Goal: Task Accomplishment & Management: Use online tool/utility

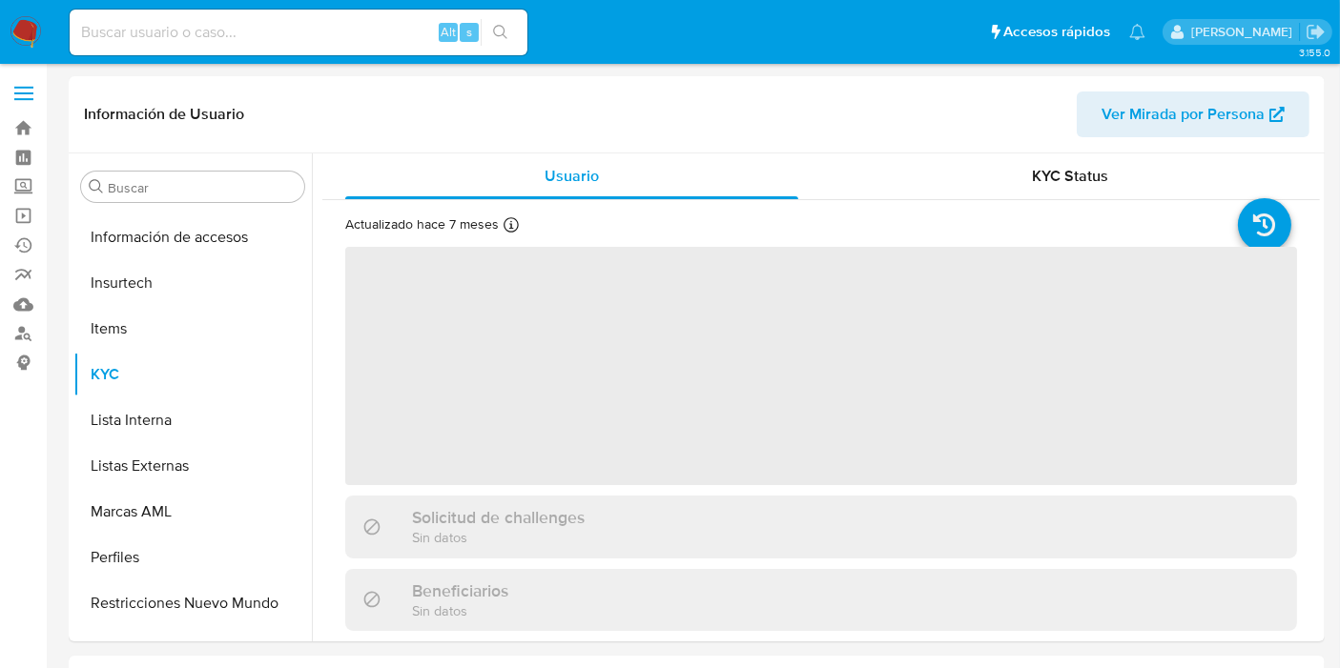
scroll to position [805, 0]
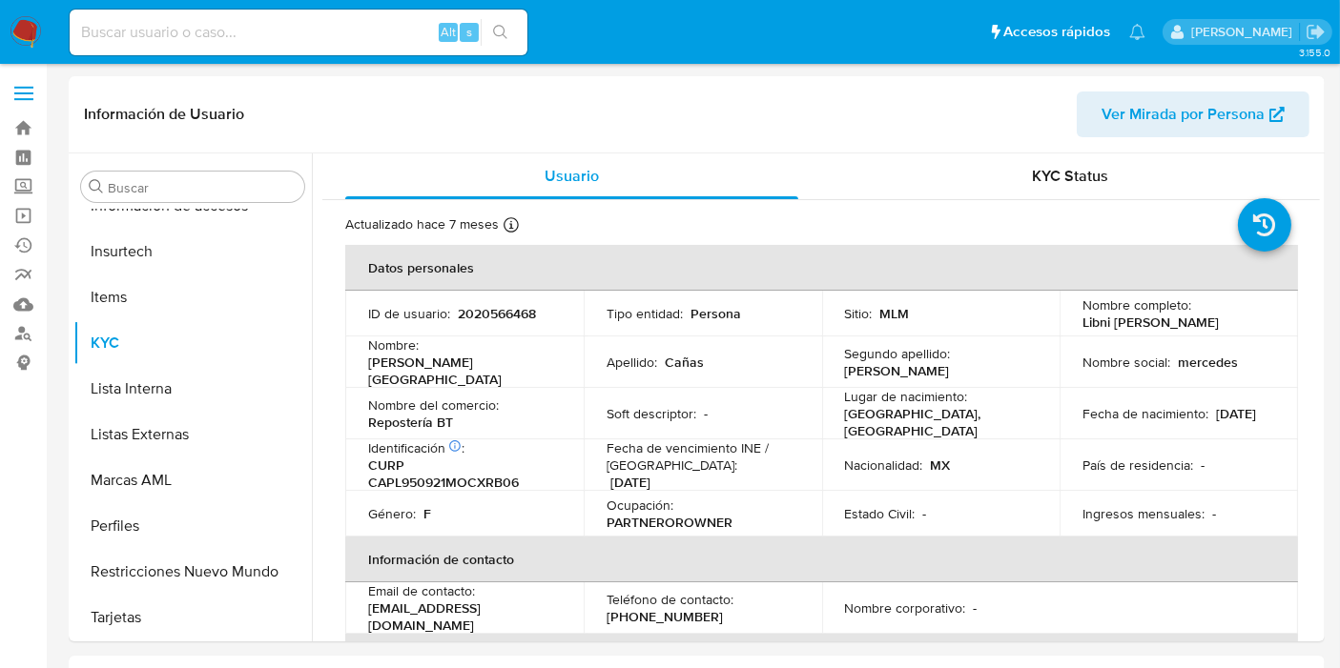
select select "10"
click at [39, 28] on img at bounding box center [26, 32] width 32 height 32
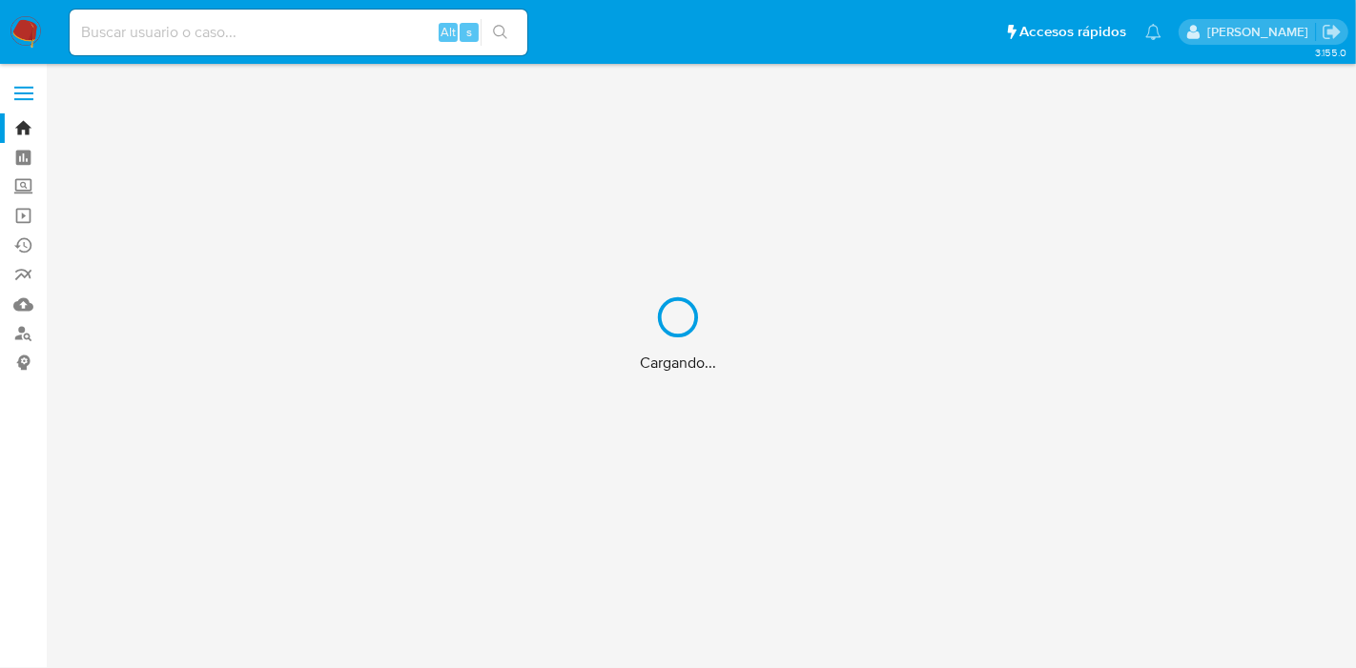
click at [157, 25] on div "Cargando..." at bounding box center [678, 334] width 1356 height 668
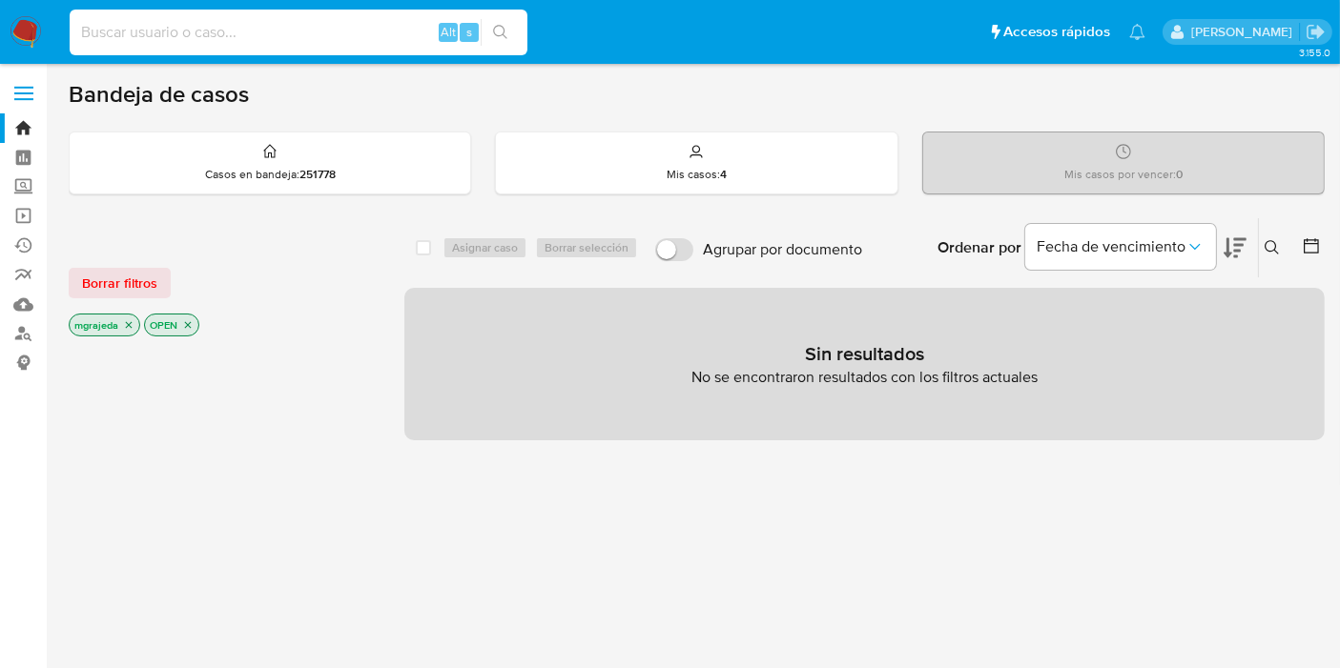
click at [158, 31] on input at bounding box center [299, 32] width 458 height 25
paste input "80oOMgIFY6hISHkOVAMnWBnI"
type input "80oOMgIFY6hISHkOVAMnWBnI"
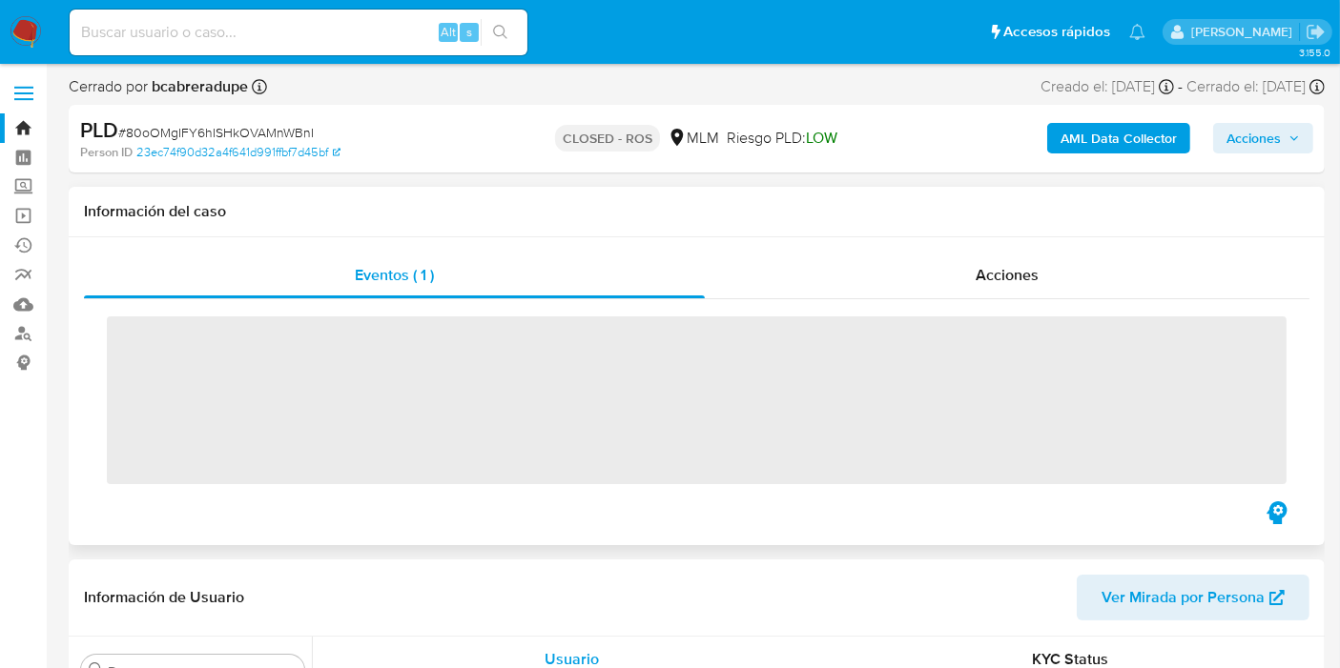
scroll to position [805, 0]
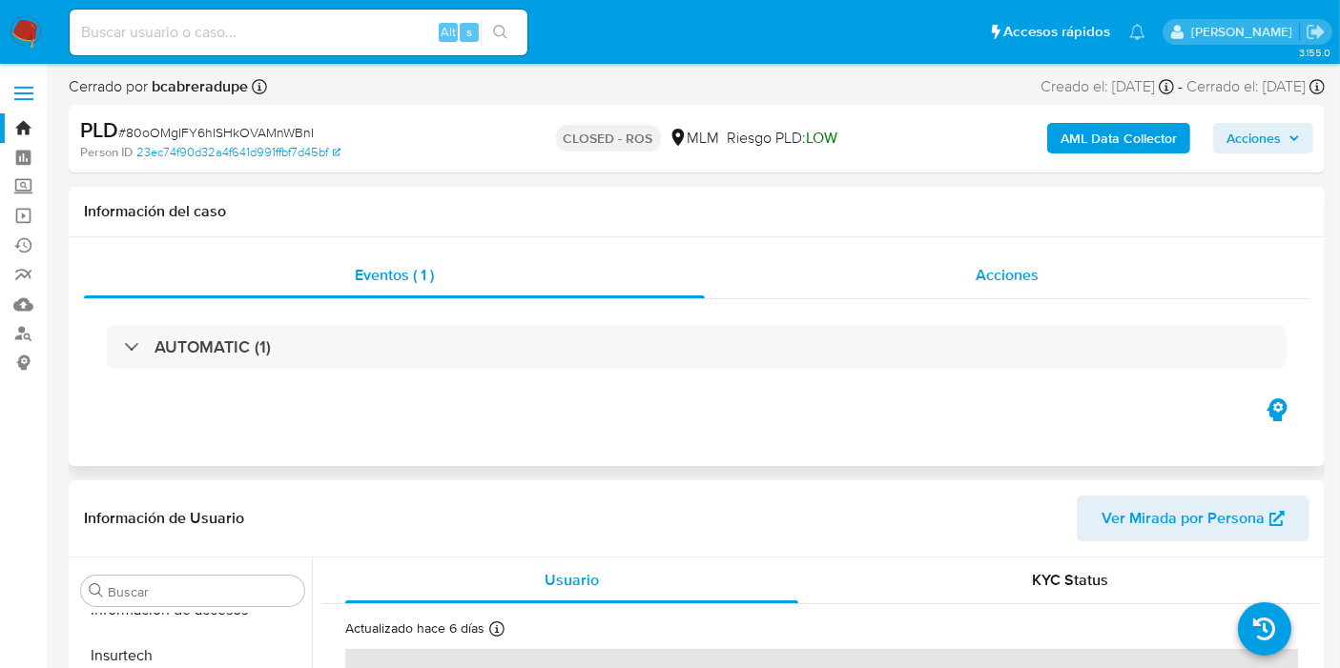
click at [994, 278] on span "Acciones" at bounding box center [1006, 275] width 63 height 22
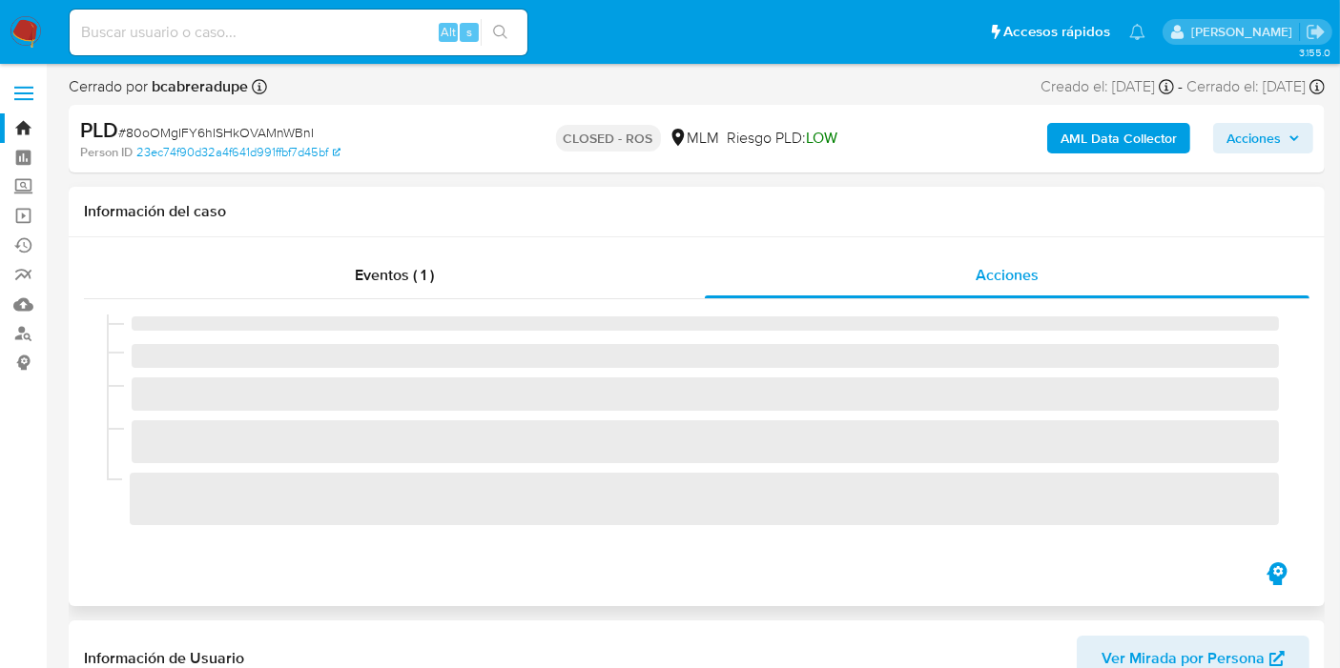
select select "10"
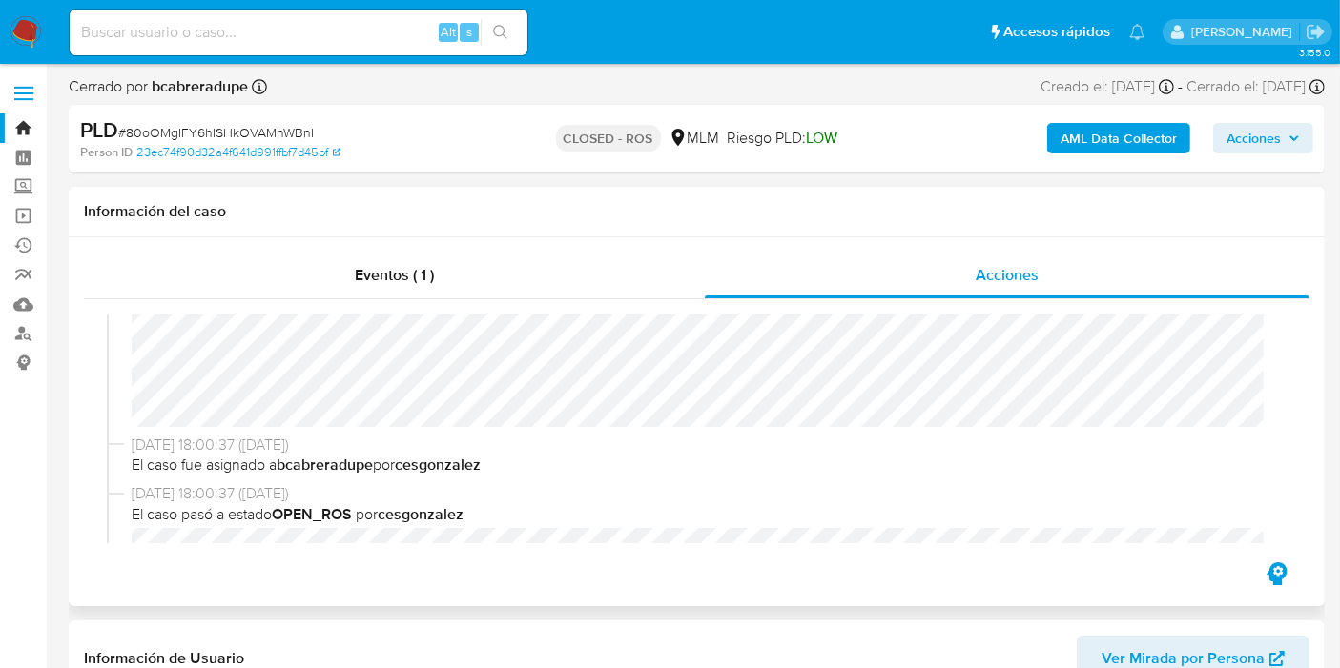
scroll to position [212, 0]
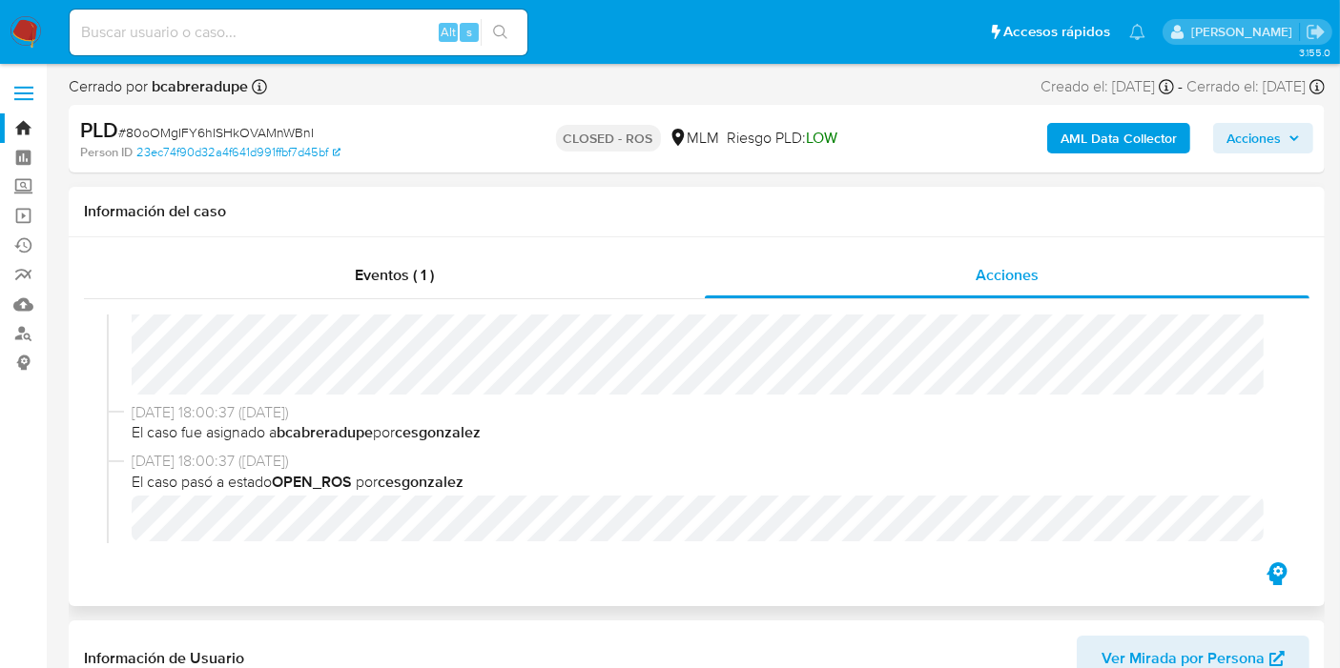
click at [208, 37] on input at bounding box center [299, 32] width 458 height 25
paste input "V9DuFWcf60zTKWM0aJxE3RXL"
type input "V9DuFWcf60zTKWM0aJxE3RXL"
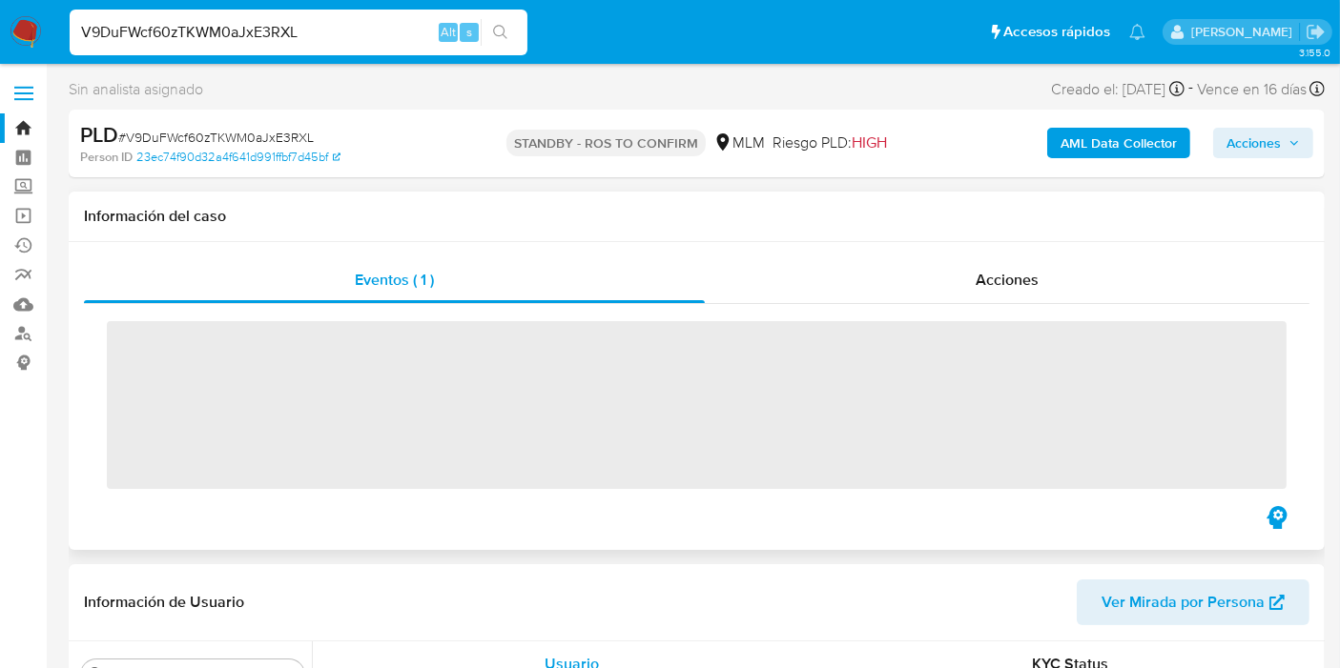
scroll to position [805, 0]
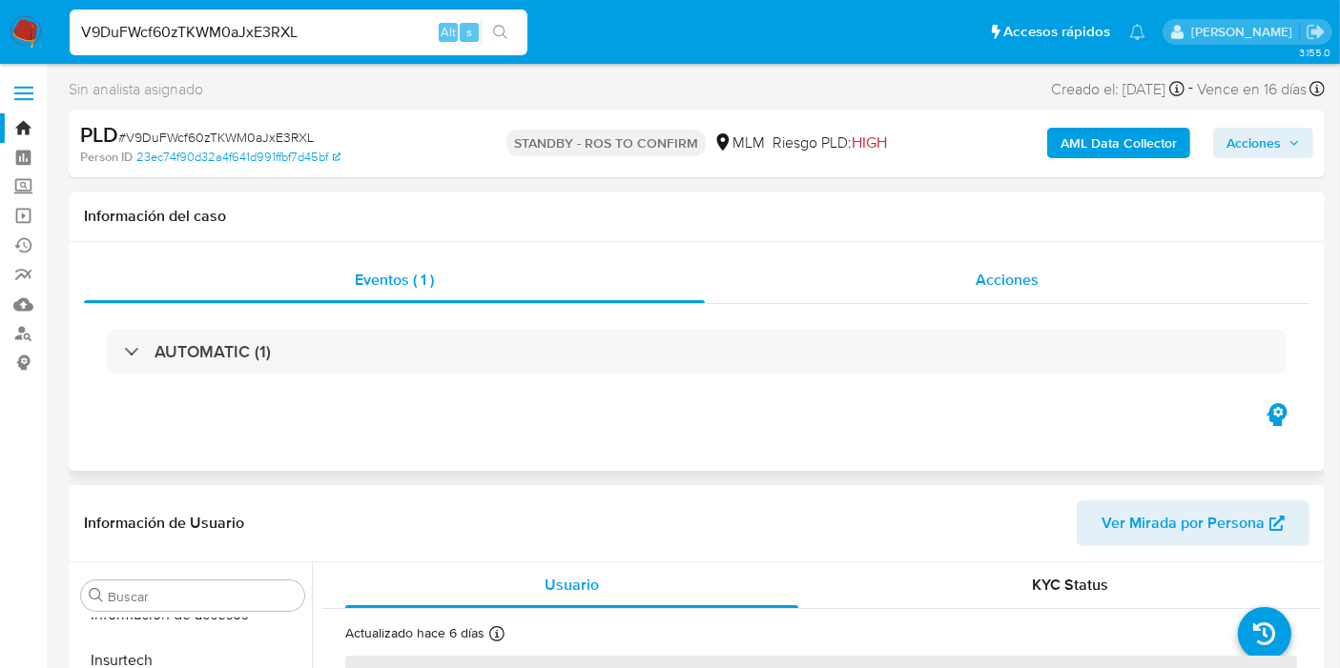
click at [930, 284] on div "Acciones" at bounding box center [1007, 280] width 605 height 46
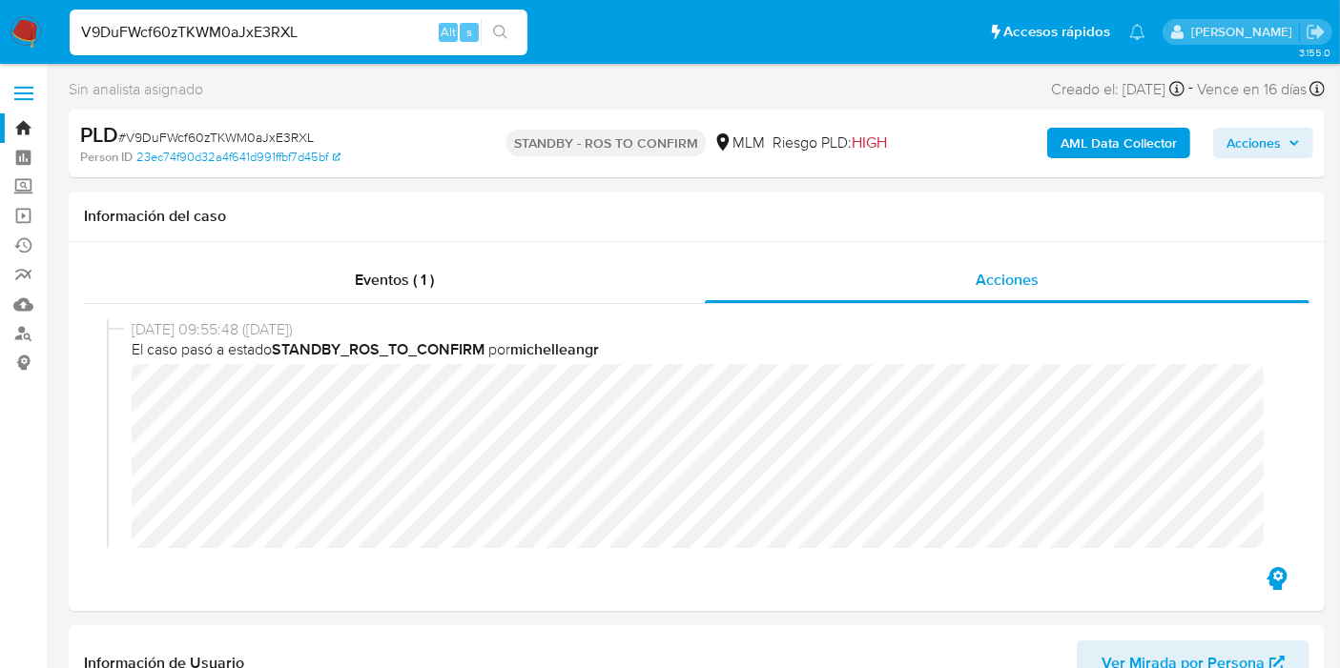
select select "10"
